Goal: Task Accomplishment & Management: Manage account settings

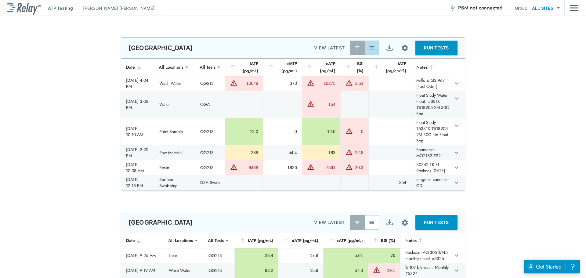
click at [371, 52] on button "button" at bounding box center [371, 48] width 15 height 15
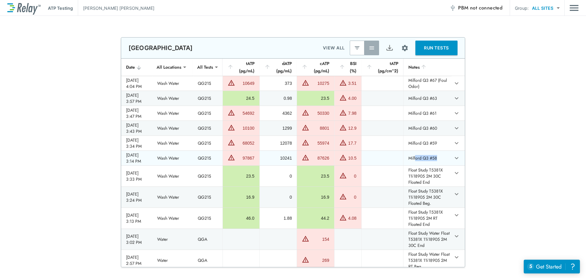
drag, startPoint x: 416, startPoint y: 159, endPoint x: 439, endPoint y: 153, distance: 23.9
click at [444, 157] on tr "[DATE] 3:14 PM Wash Water QG21S 97867 10241 87626 10.5 Milford Q3 #58" at bounding box center [293, 158] width 344 height 15
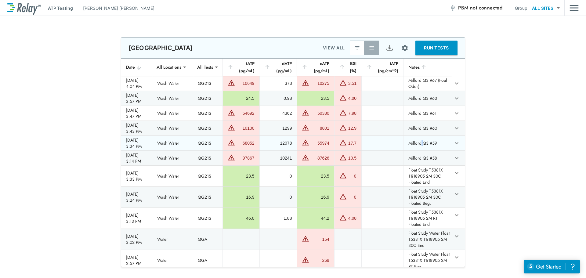
drag, startPoint x: 422, startPoint y: 143, endPoint x: 429, endPoint y: 140, distance: 7.4
click at [429, 140] on td "Milford Q3 #59" at bounding box center [427, 143] width 48 height 15
drag, startPoint x: 430, startPoint y: 125, endPoint x: 434, endPoint y: 122, distance: 4.5
click at [434, 122] on td "Milford Q3 #60" at bounding box center [427, 128] width 48 height 15
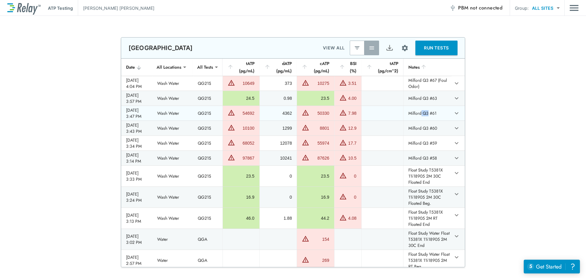
drag, startPoint x: 429, startPoint y: 109, endPoint x: 428, endPoint y: 105, distance: 4.2
click at [430, 109] on td "Milford Q3 #61" at bounding box center [427, 113] width 48 height 15
click at [430, 98] on td "Milford Q3 #63" at bounding box center [427, 98] width 48 height 15
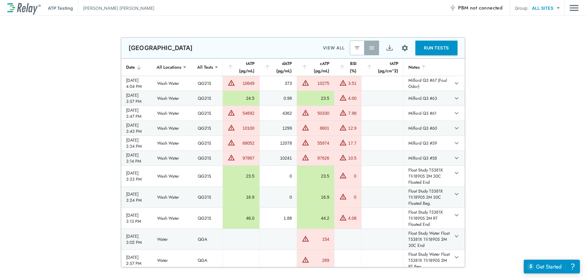
click at [533, 99] on div "**********" at bounding box center [293, 152] width 586 height 230
click at [455, 158] on icon "expand row" at bounding box center [457, 158] width 4 height 2
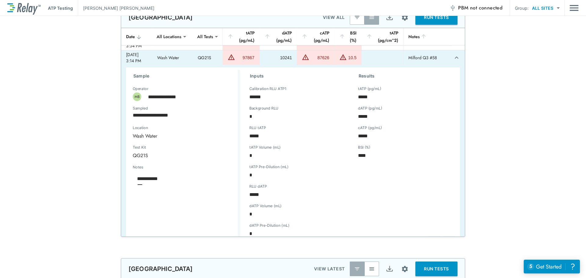
scroll to position [61, 0]
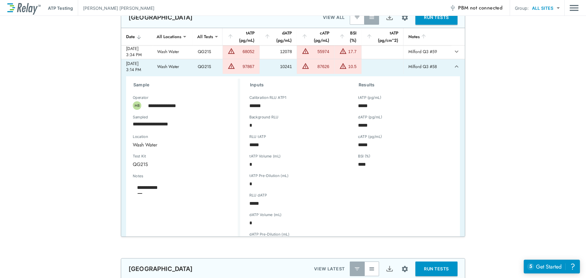
type textarea "*"
click at [453, 66] on icon "expand row" at bounding box center [456, 66] width 7 height 7
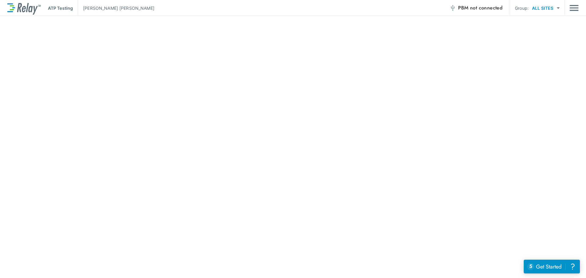
scroll to position [366, 0]
